Goal: Information Seeking & Learning: Learn about a topic

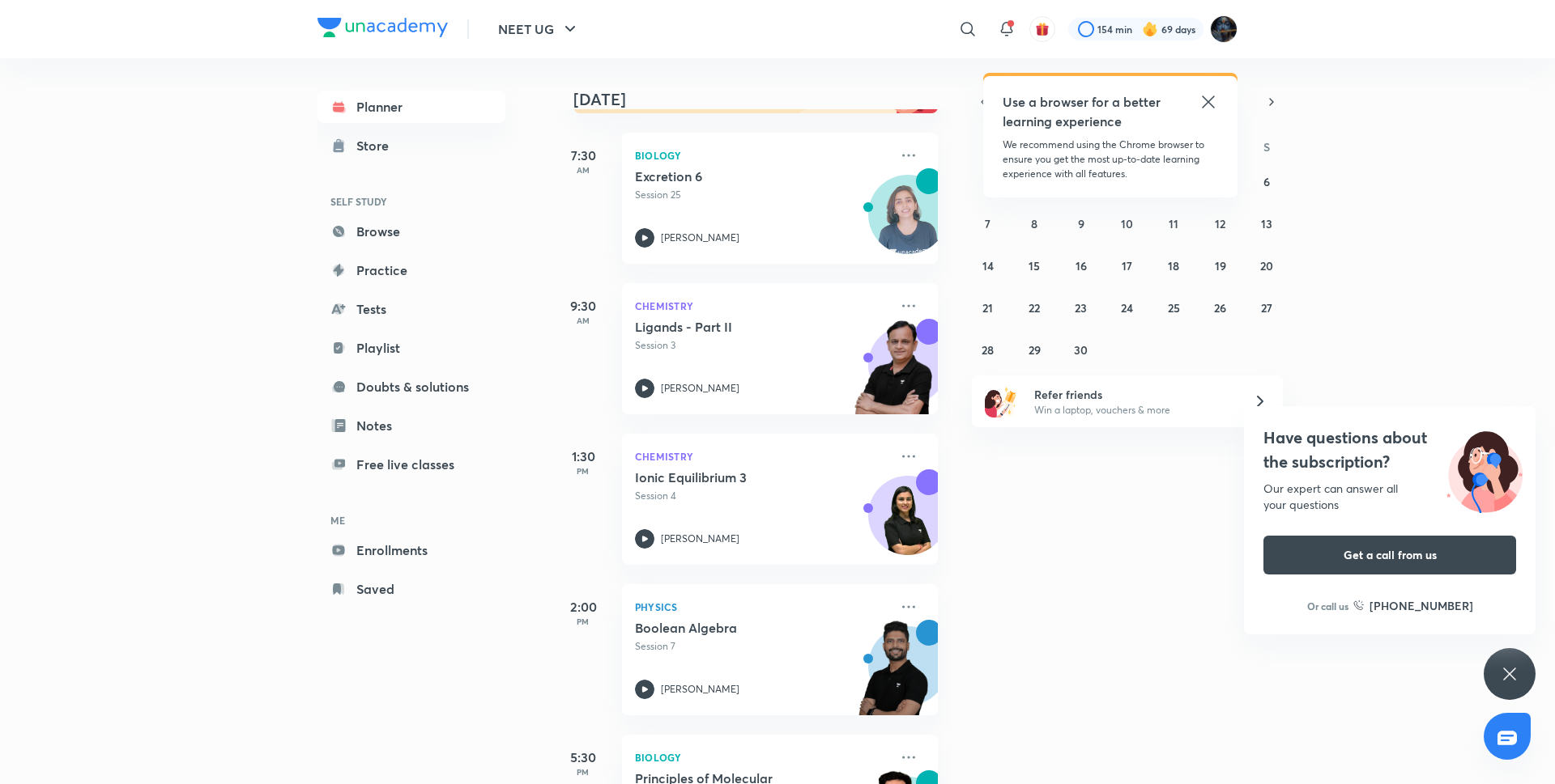
scroll to position [785, 0]
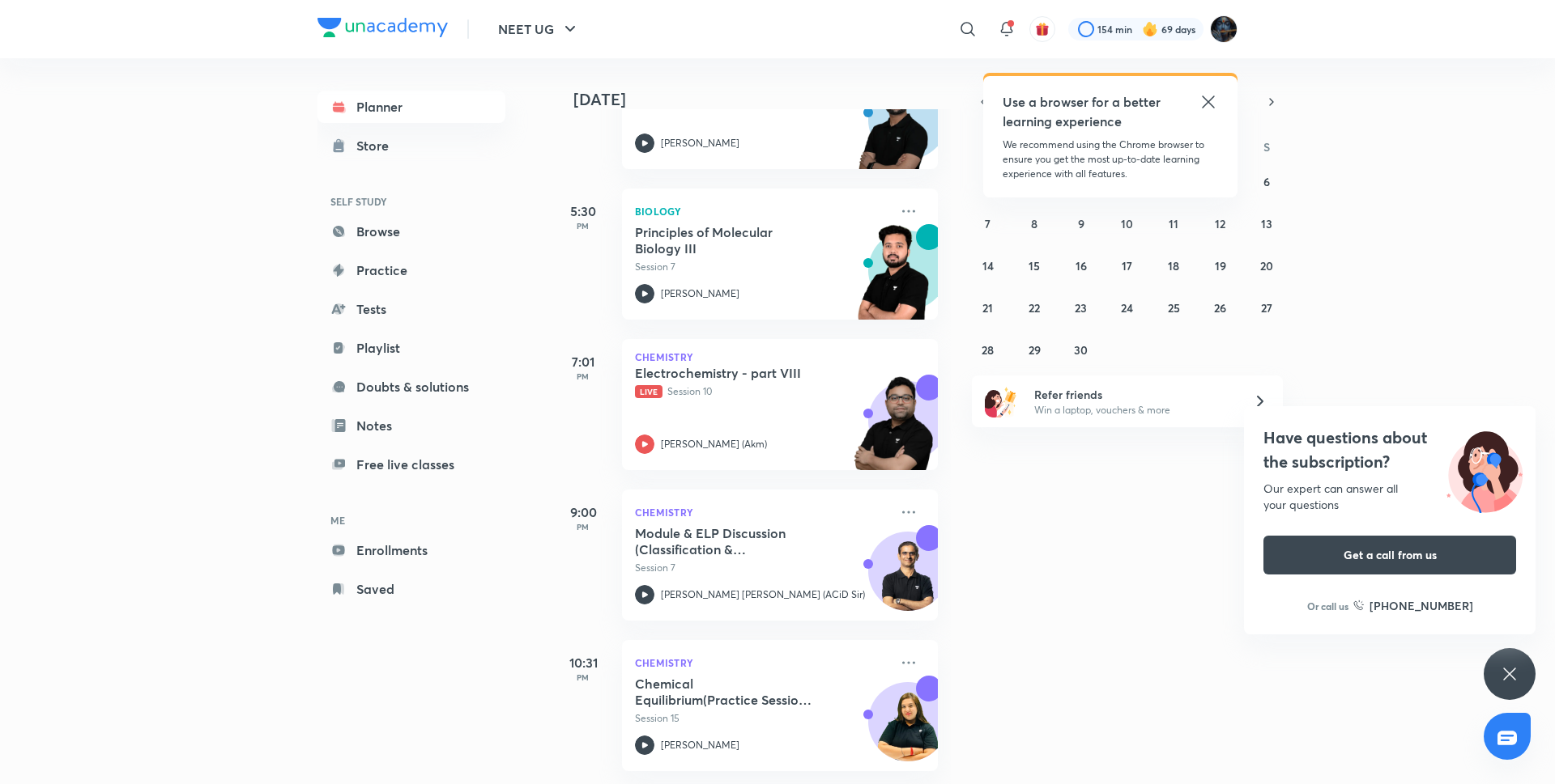
click at [1200, 100] on icon at bounding box center [1207, 101] width 19 height 19
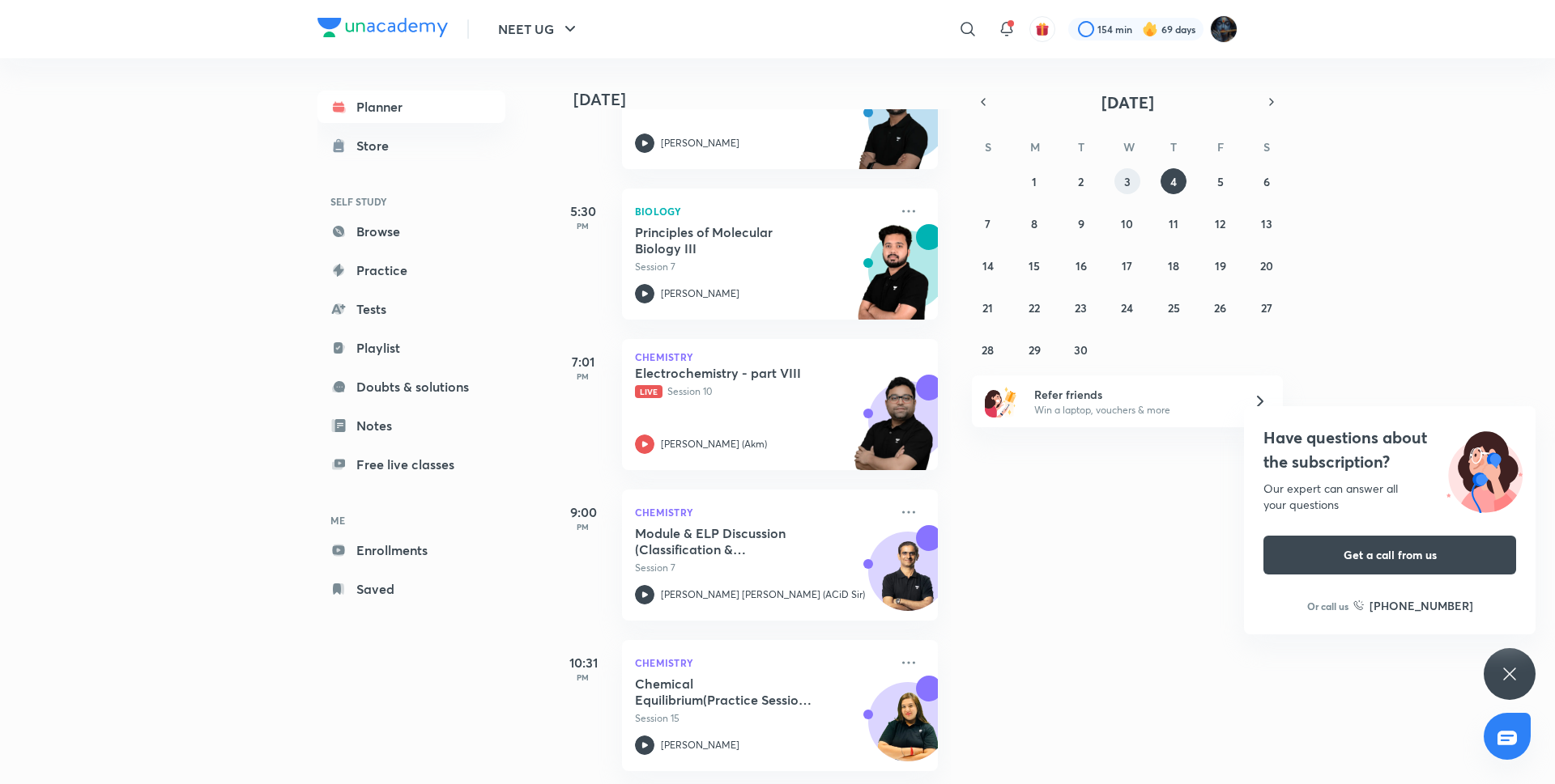
click at [1138, 181] on button "3" at bounding box center [1127, 181] width 26 height 26
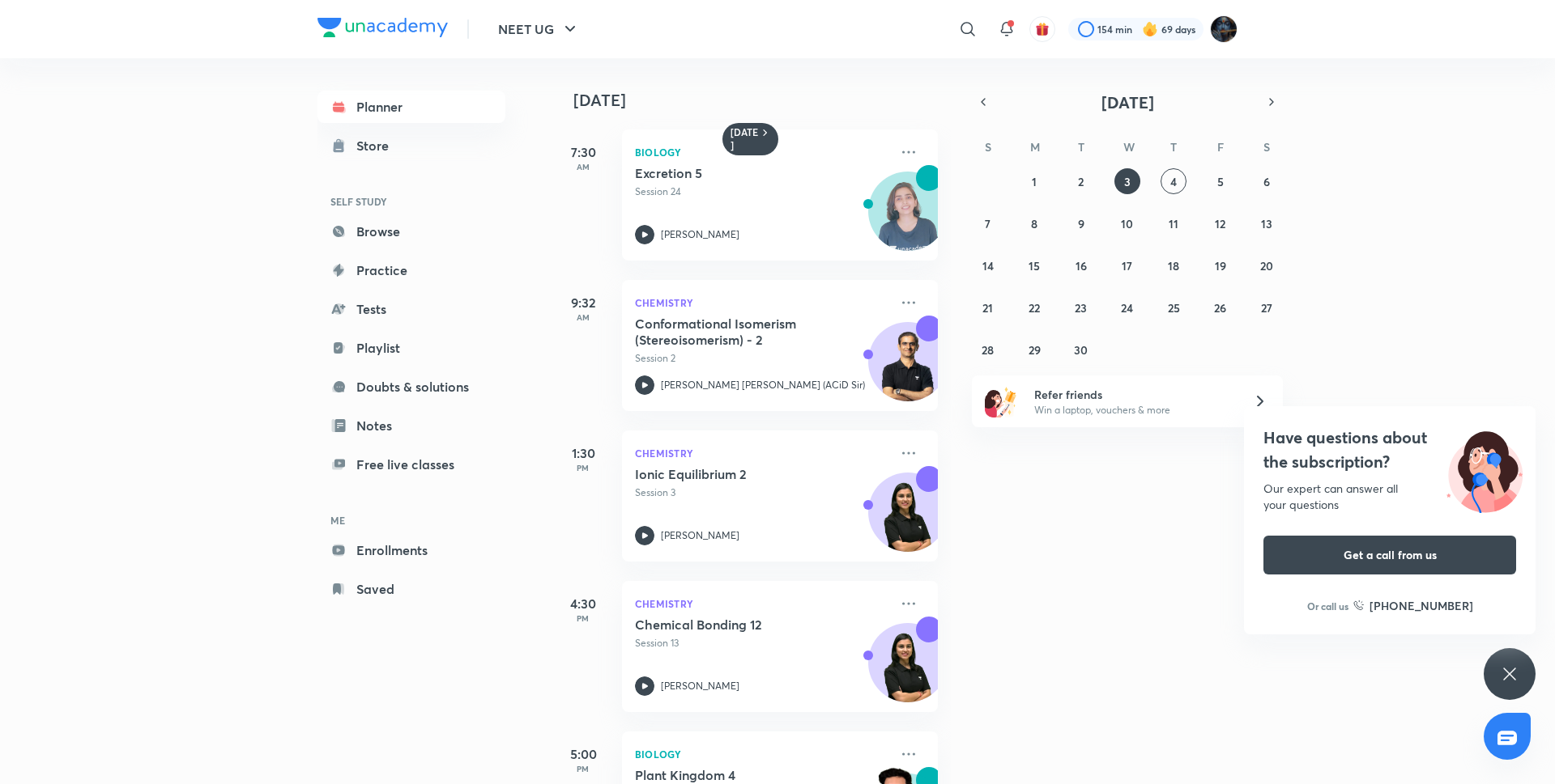
scroll to position [0, 17]
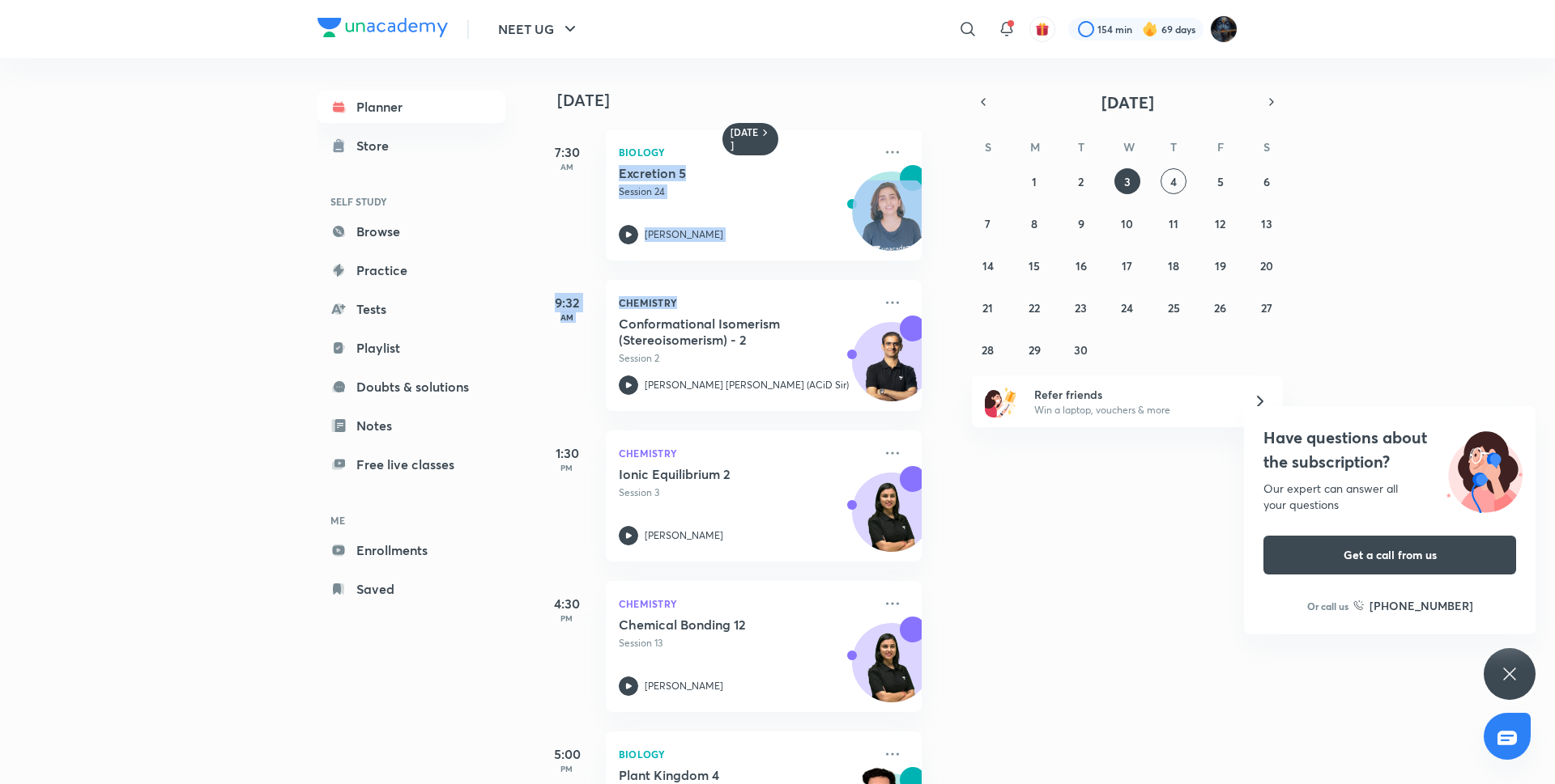
drag, startPoint x: 927, startPoint y: 168, endPoint x: 949, endPoint y: 285, distance: 119.1
click at [949, 285] on div "Yesterday 7:30 AM Biology Excretion 5 Session 24 Dr. Rakshita Singh 9:32 AM Che…" at bounding box center [750, 421] width 400 height 726
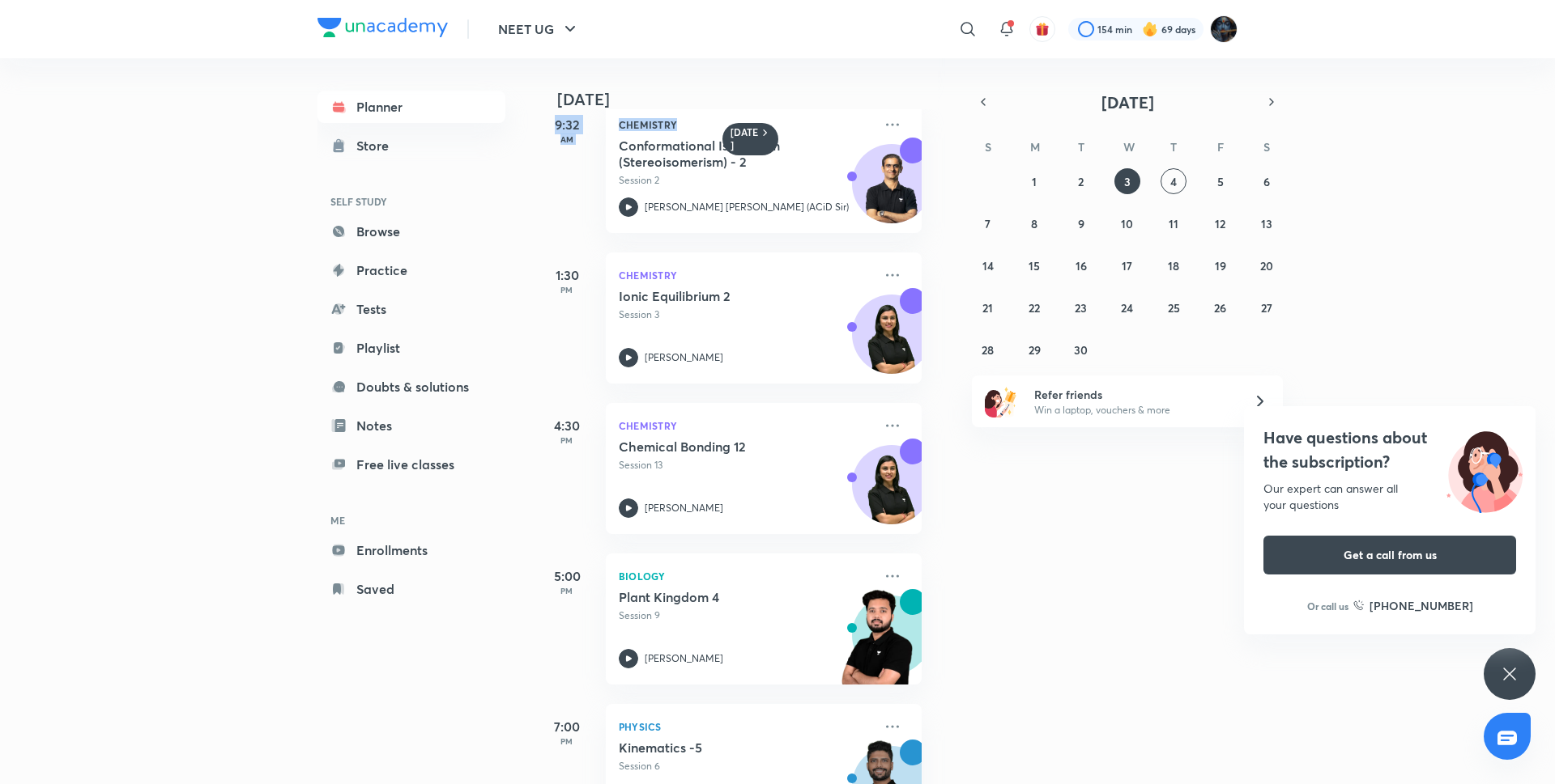
scroll to position [562, 17]
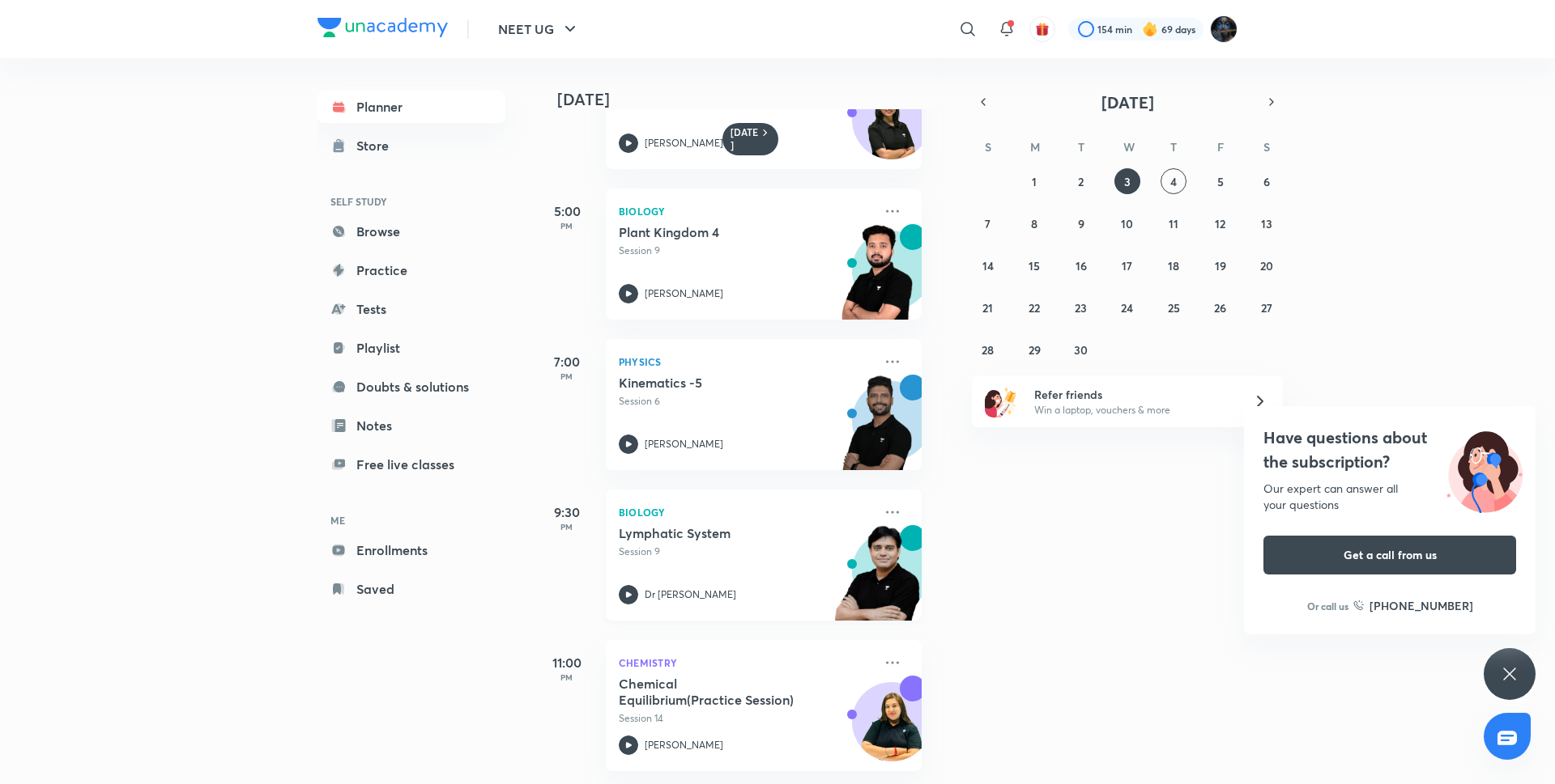
click at [629, 585] on icon at bounding box center [628, 594] width 19 height 19
